Goal: Find specific page/section: Find specific page/section

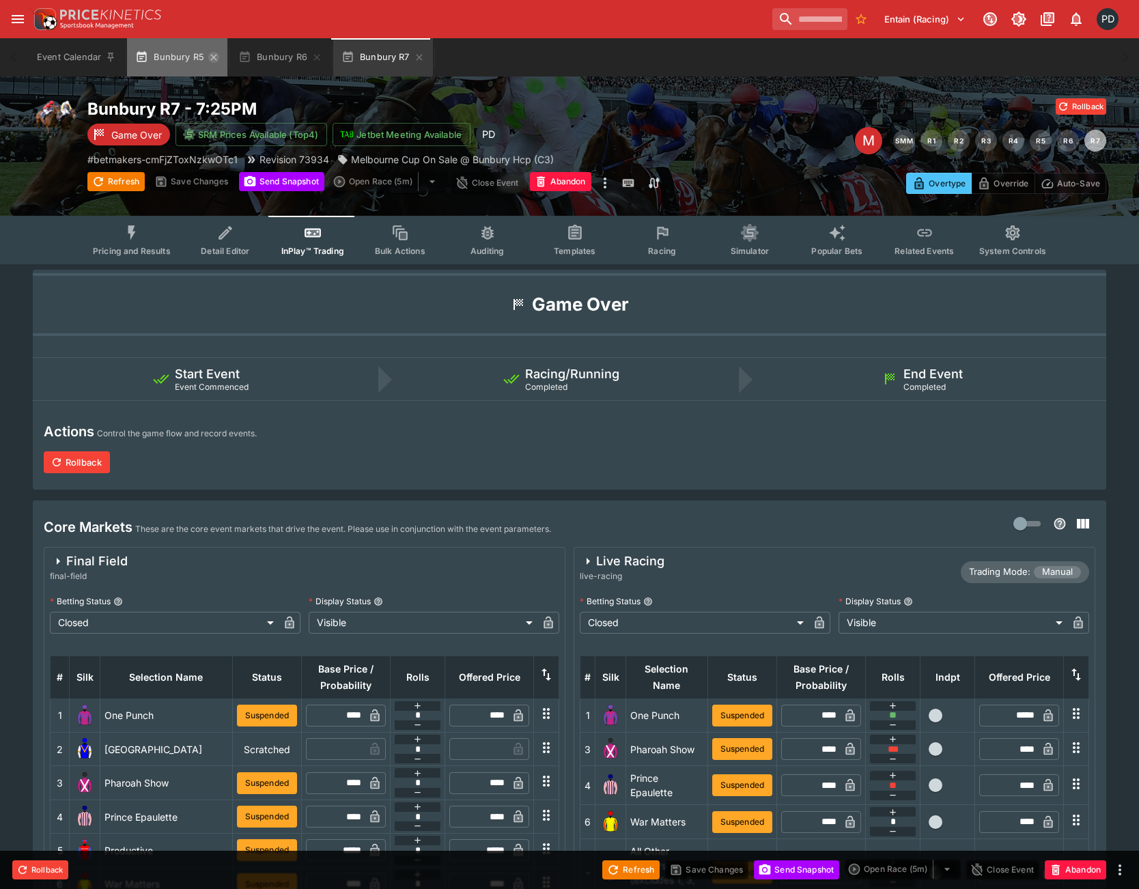
click at [213, 57] on icon "button" at bounding box center [213, 57] width 6 height 6
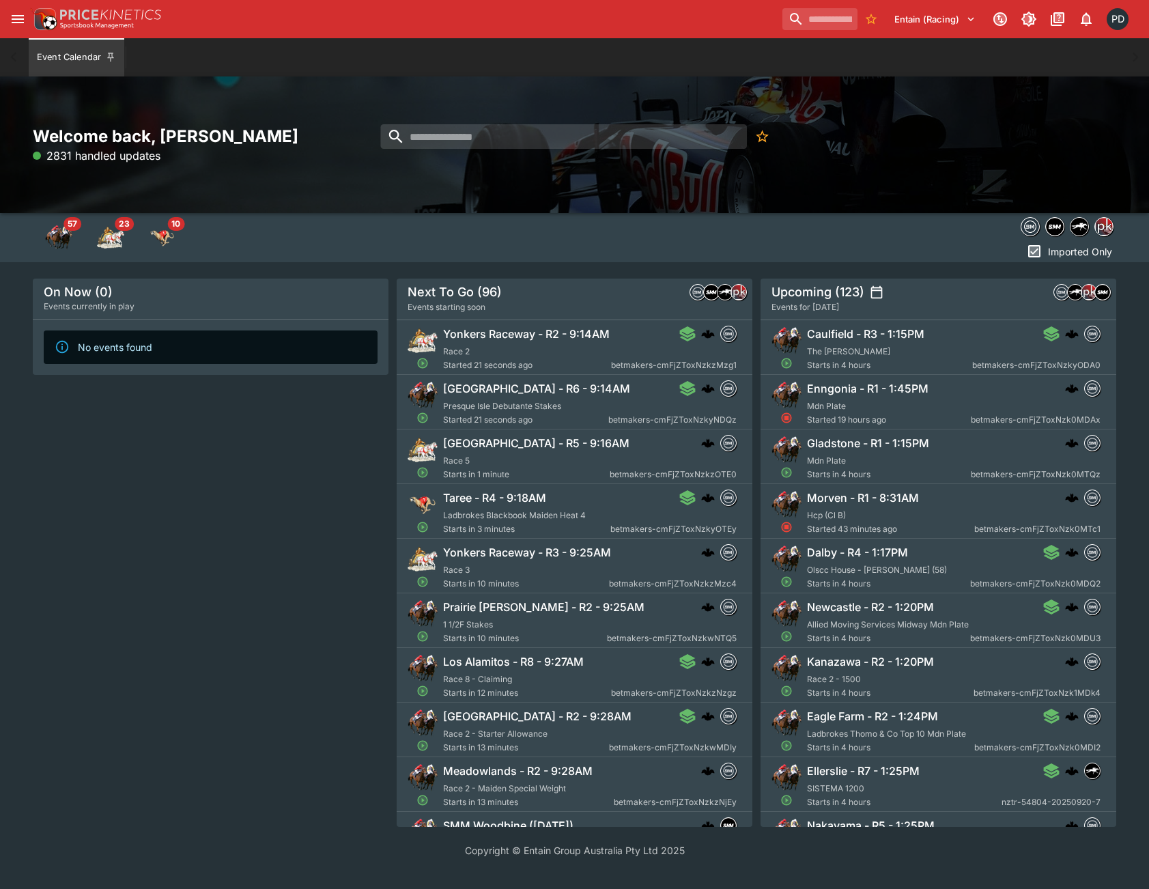
click at [279, 302] on div "Events currently in play" at bounding box center [211, 307] width 334 height 14
drag, startPoint x: 279, startPoint y: 302, endPoint x: 264, endPoint y: 456, distance: 155.1
click at [264, 456] on div "On Now (0) Events currently in play No events found" at bounding box center [211, 553] width 356 height 548
